Goal: Find specific page/section: Find specific page/section

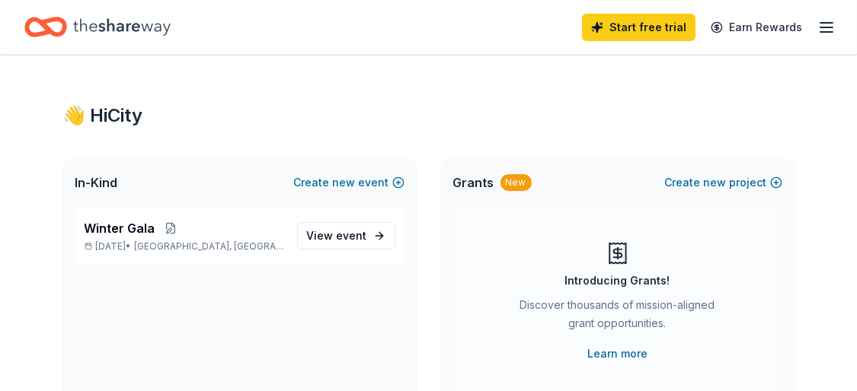
click at [510, 318] on div "Introducing Grants! Discover thousands of mission-aligned grant opportunities. …" at bounding box center [618, 302] width 268 height 122
click at [338, 238] on span "View event" at bounding box center [337, 236] width 60 height 18
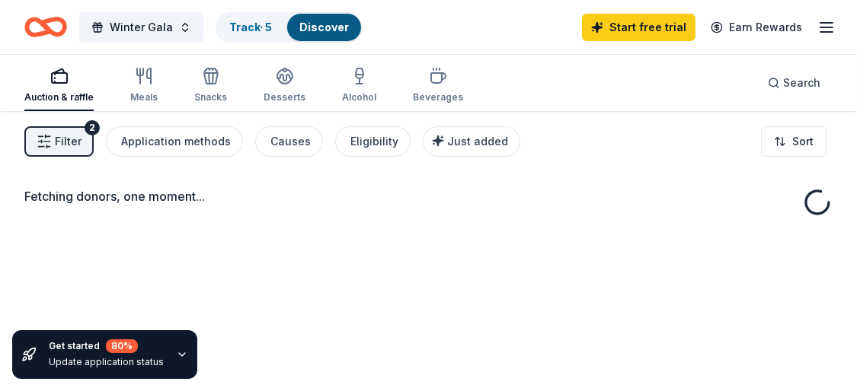
click at [834, 21] on icon "button" at bounding box center [826, 27] width 18 height 18
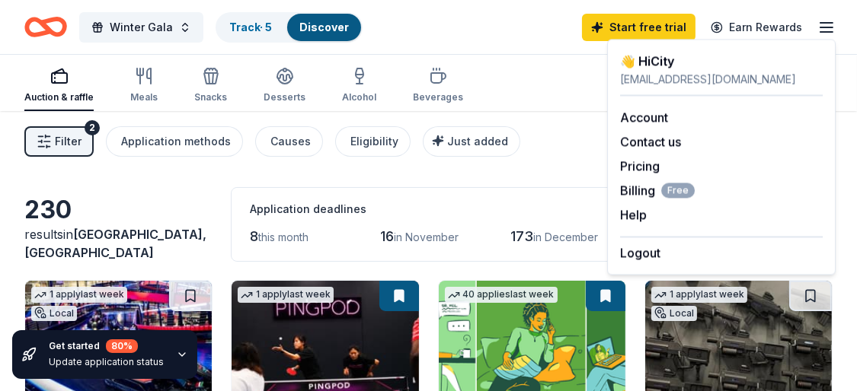
scroll to position [76, 0]
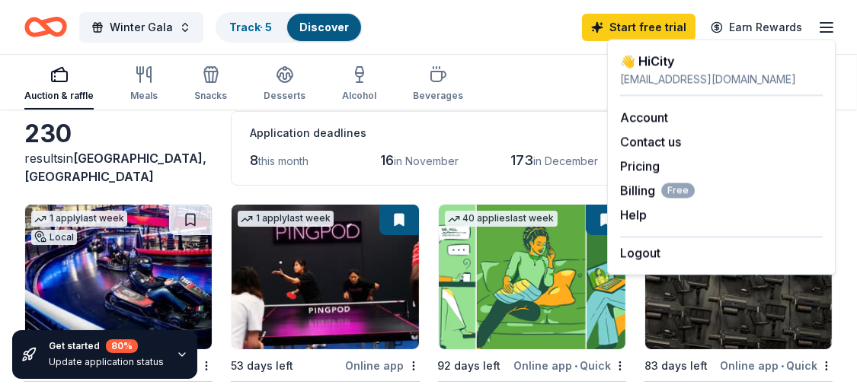
click at [528, 84] on div "Auction & raffle Meals Snacks Desserts Alcohol Beverages Search" at bounding box center [428, 81] width 808 height 56
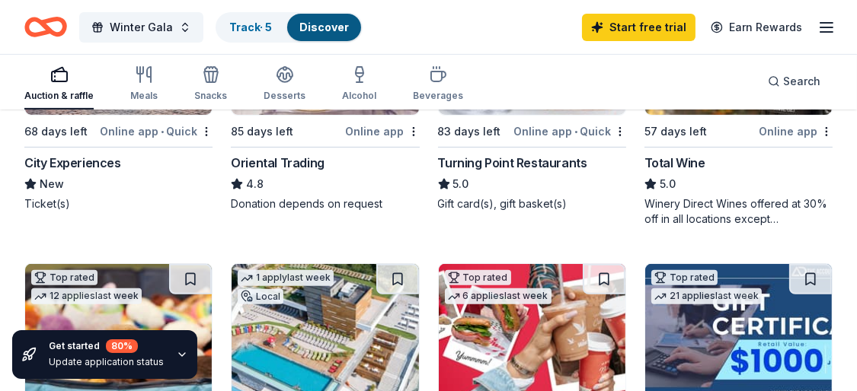
scroll to position [609, 0]
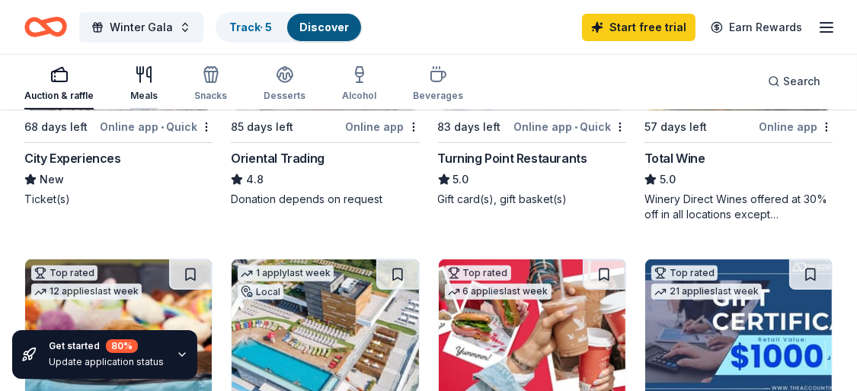
click at [132, 80] on div "button" at bounding box center [143, 75] width 27 height 18
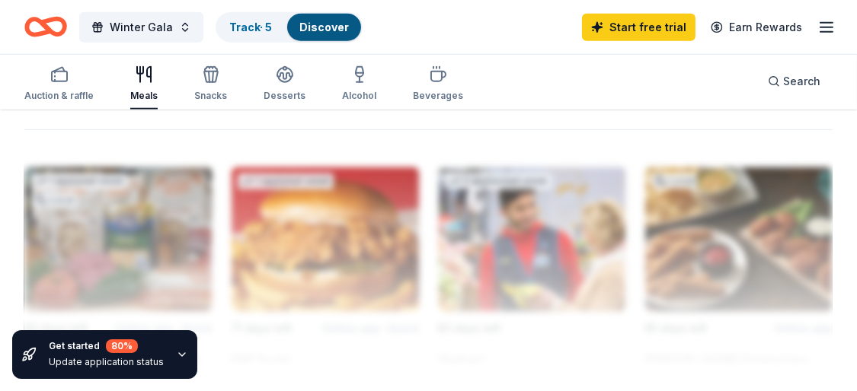
scroll to position [1599, 0]
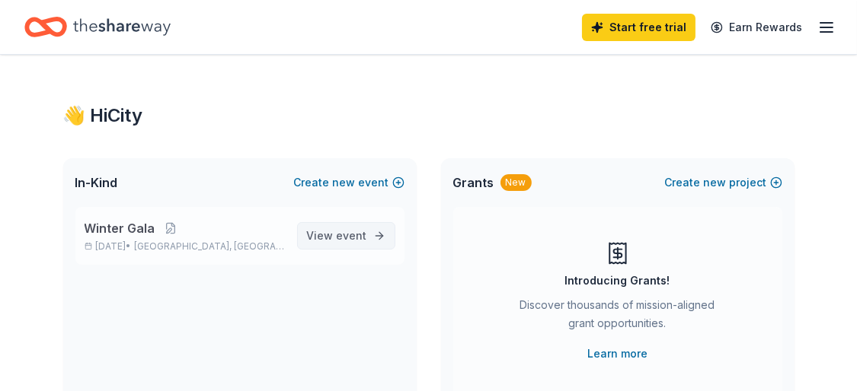
click at [363, 234] on span "event" at bounding box center [352, 235] width 30 height 13
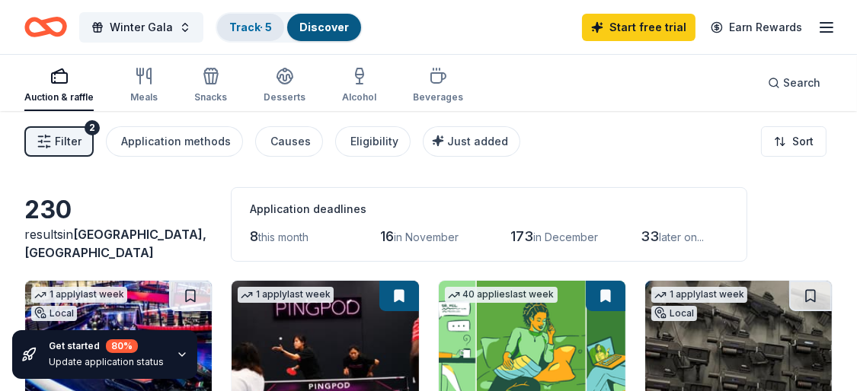
click at [248, 28] on link "Track · 5" at bounding box center [250, 27] width 43 height 13
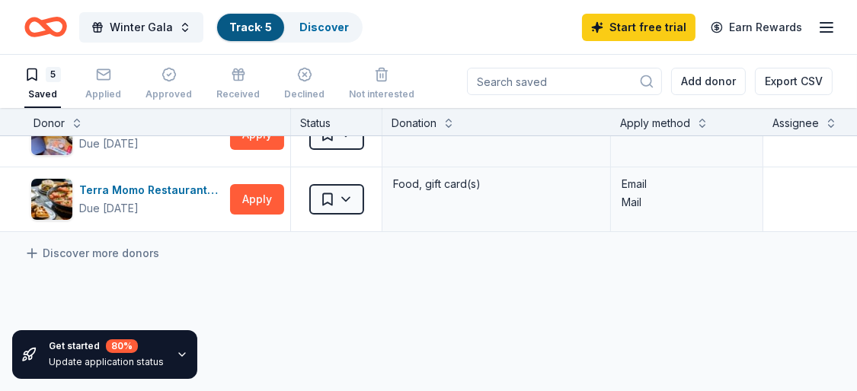
scroll to position [228, 0]
